Goal: Task Accomplishment & Management: Manage account settings

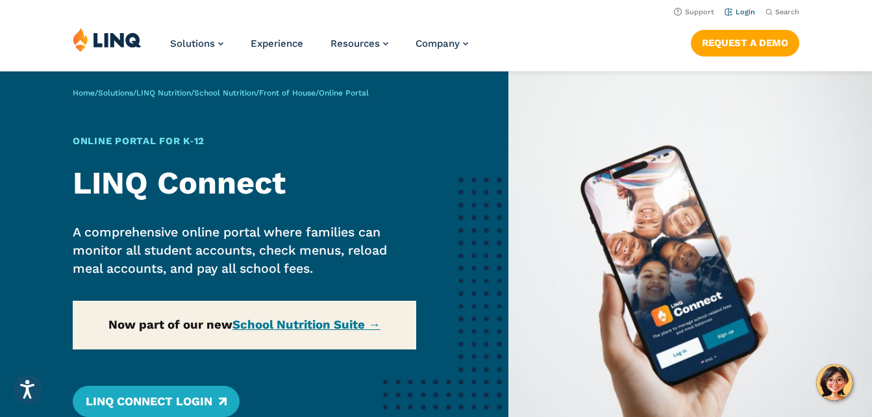
click at [748, 10] on link "Login" at bounding box center [739, 12] width 31 height 8
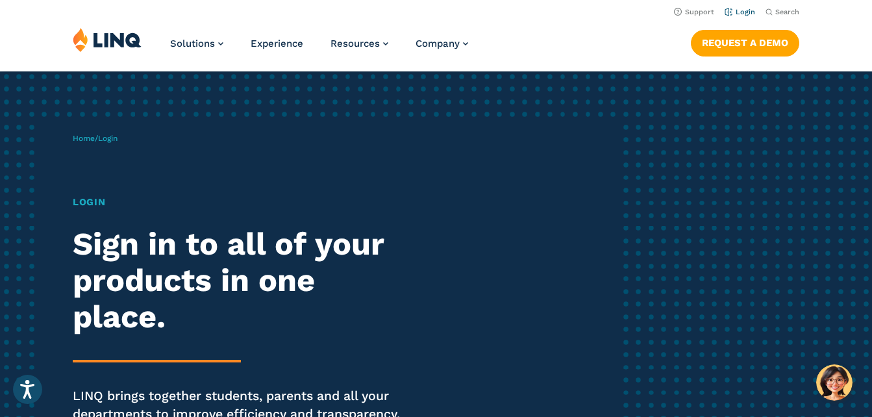
click at [736, 16] on link "Login" at bounding box center [739, 12] width 31 height 8
click at [735, 11] on link "Login" at bounding box center [739, 12] width 31 height 8
